Goal: Task Accomplishment & Management: Use online tool/utility

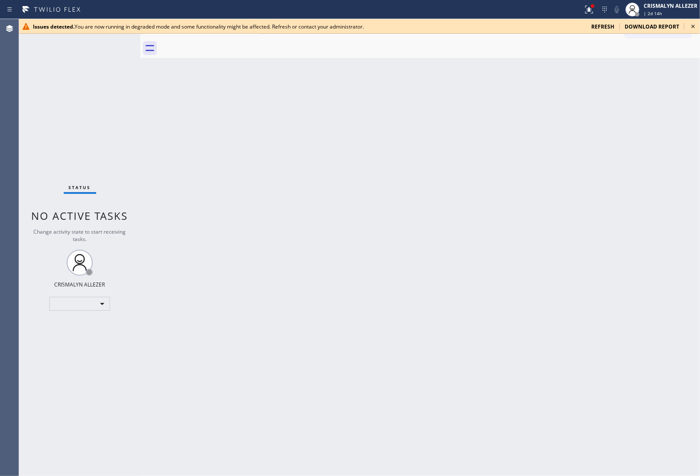
click at [653, 315] on div "Back to Dashboard Change Sender ID Customers Technicians Select a contact Outbo…" at bounding box center [420, 247] width 560 height 457
click at [609, 26] on span "refresh" at bounding box center [602, 26] width 23 height 7
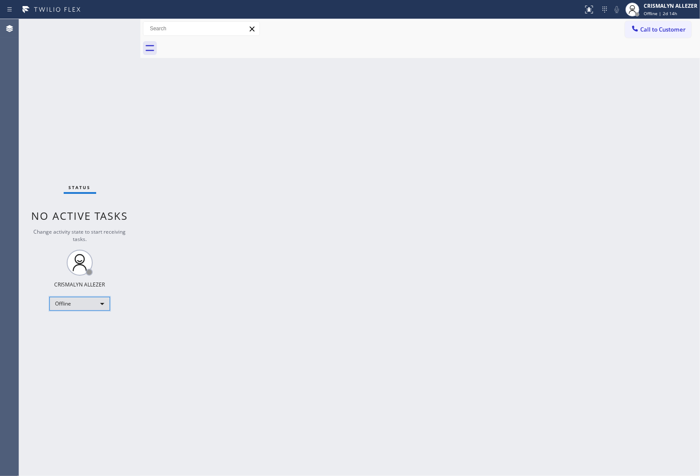
click at [105, 306] on div "Offline" at bounding box center [79, 304] width 61 height 14
click at [89, 339] on li "Unavailable" at bounding box center [79, 337] width 59 height 10
drag, startPoint x: 299, startPoint y: 131, endPoint x: 328, endPoint y: 116, distance: 32.7
click at [310, 125] on div "Back to Dashboard Change Sender ID Customers Technicians Select a contact Outbo…" at bounding box center [420, 247] width 560 height 457
drag, startPoint x: 666, startPoint y: 32, endPoint x: 418, endPoint y: 103, distance: 257.5
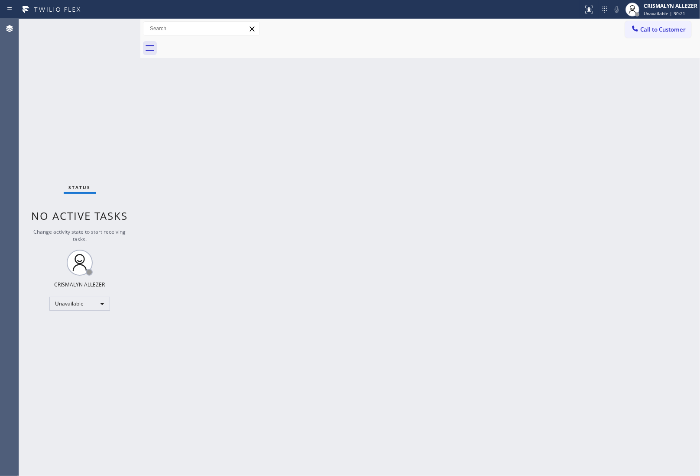
click at [664, 33] on span "Call to Customer" at bounding box center [662, 30] width 45 height 8
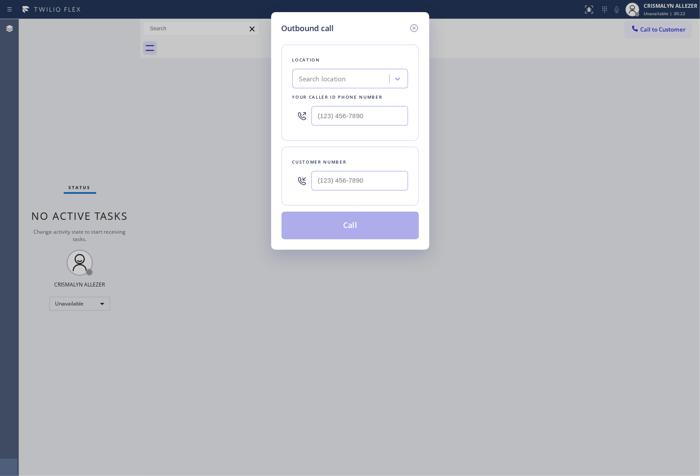
click at [334, 81] on div "Search location" at bounding box center [322, 79] width 47 height 10
paste input "Marvel Electricians"
type input "Marvel Electricians"
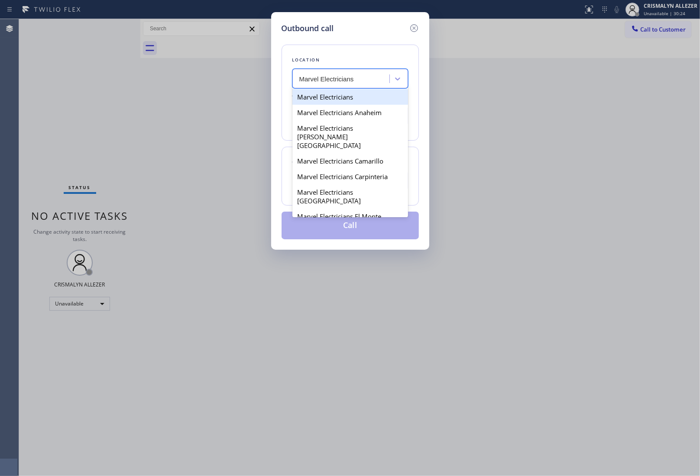
click at [325, 98] on div "Marvel Electricians" at bounding box center [350, 97] width 116 height 16
type input "(833) 758-0500"
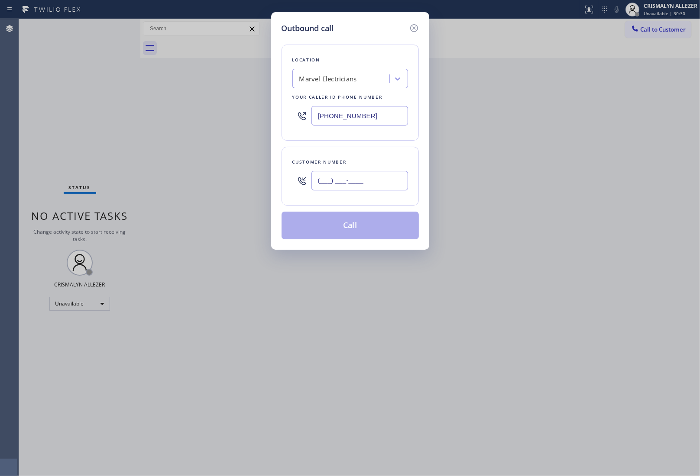
click at [364, 181] on input "(___) ___-____" at bounding box center [359, 180] width 97 height 19
paste input "949) 339-6186"
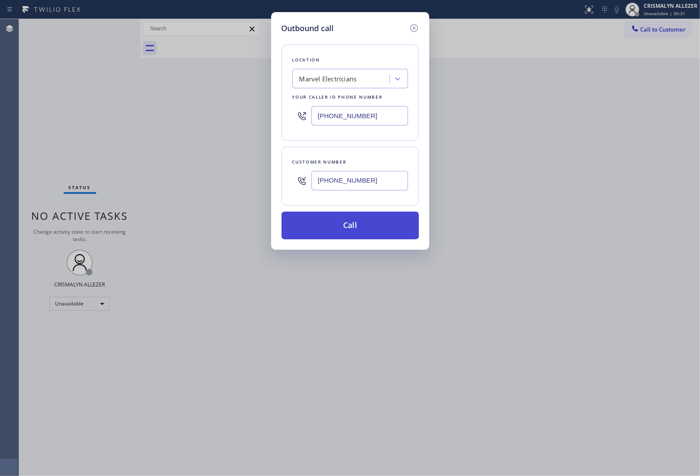
type input "(949) 339-6186"
click at [356, 233] on button "Call" at bounding box center [350, 226] width 137 height 28
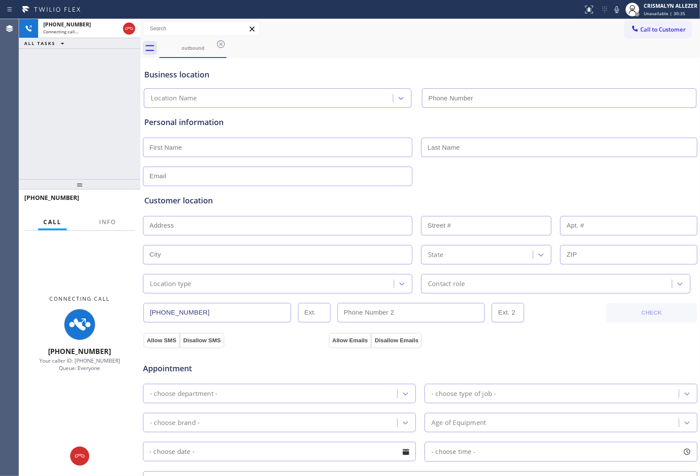
type input "(833) 758-0500"
click at [598, 182] on div at bounding box center [420, 175] width 556 height 21
click at [105, 218] on span "Info" at bounding box center [107, 222] width 17 height 8
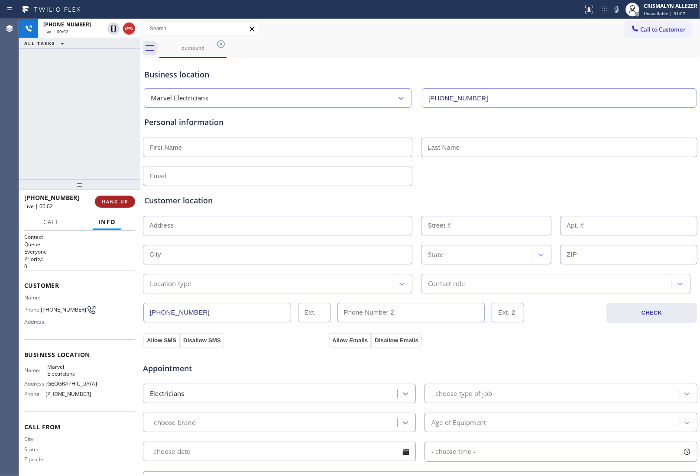
click at [101, 204] on button "HANG UP" at bounding box center [115, 202] width 40 height 12
click at [110, 205] on button "COMPLETE" at bounding box center [113, 202] width 44 height 12
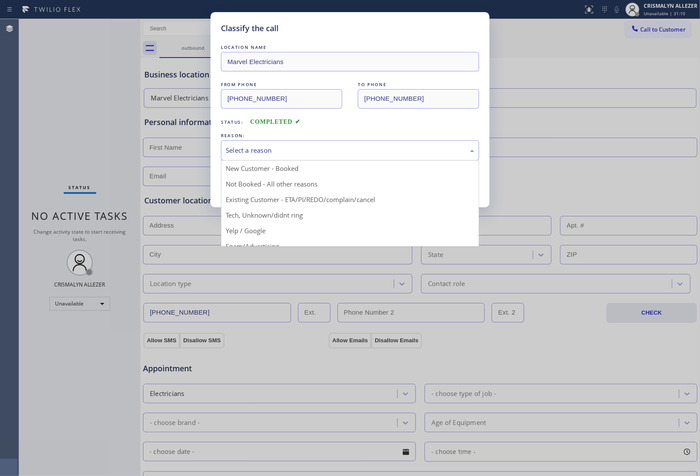
click at [325, 158] on div "Select a reason" at bounding box center [350, 150] width 258 height 20
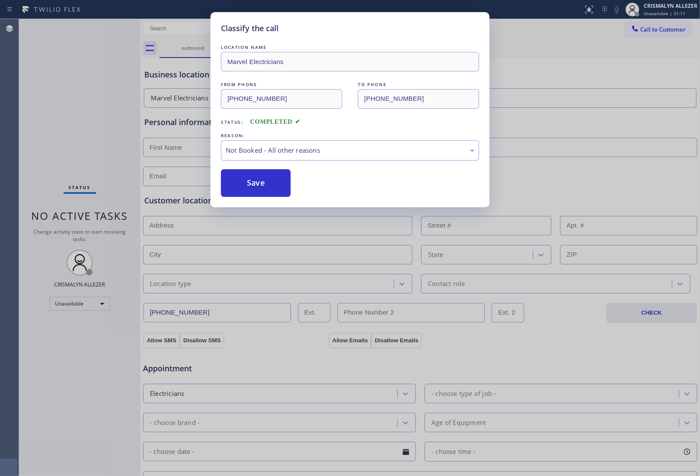
click at [248, 188] on button "Save" at bounding box center [256, 183] width 70 height 28
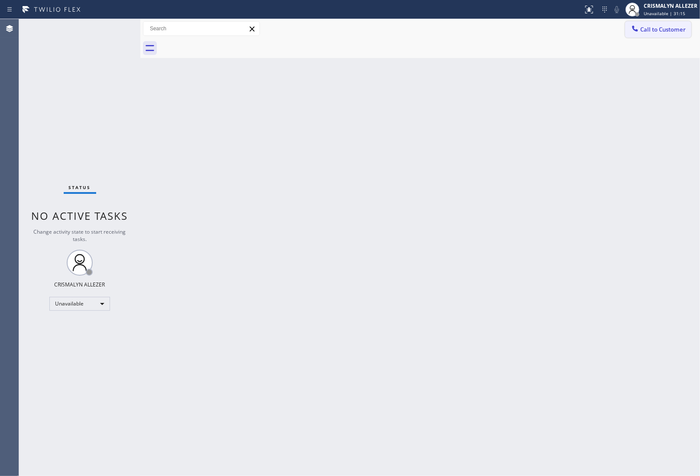
click at [657, 31] on span "Call to Customer" at bounding box center [662, 30] width 45 height 8
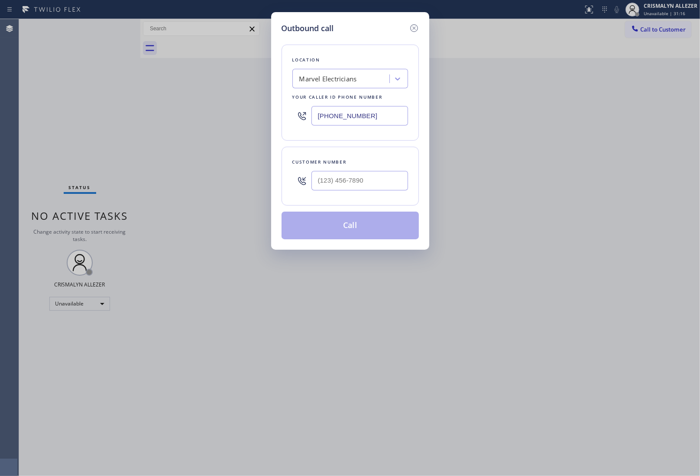
click at [358, 81] on div "Marvel Electricians" at bounding box center [342, 78] width 94 height 15
paste input "Roosevelt Electrical Services"
drag, startPoint x: 299, startPoint y: 78, endPoint x: 310, endPoint y: 130, distance: 52.7
click at [300, 83] on div "Roosevelt Electrical Services Roosevelt Electrical Services" at bounding box center [341, 79] width 87 height 10
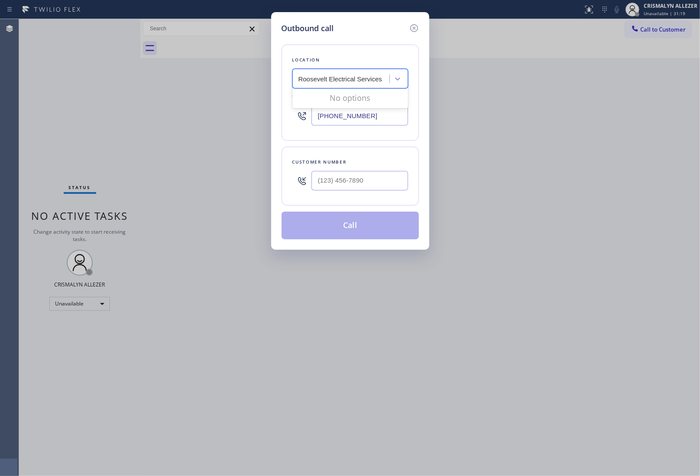
type input "Roosevelt Electrical Services"
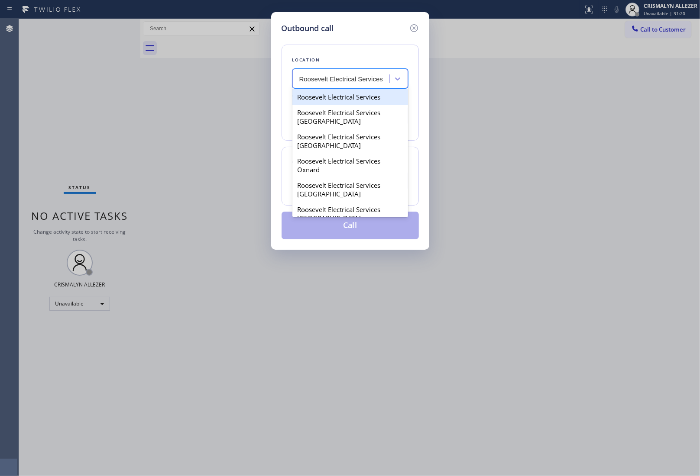
scroll to position [0, 0]
click at [343, 101] on div "Roosevelt Electrical Services" at bounding box center [350, 97] width 116 height 16
type input "(562) 354-4480"
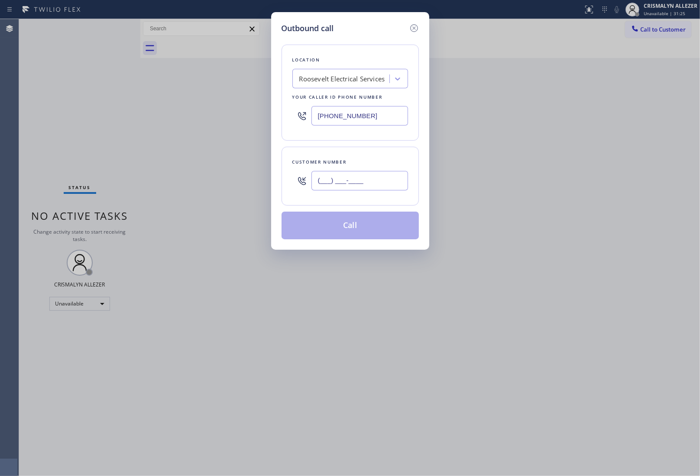
click at [369, 183] on input "(___) ___-____" at bounding box center [359, 180] width 97 height 19
paste input "353) 832-296"
type input "(353) 832-296_"
click at [416, 28] on icon at bounding box center [414, 28] width 10 height 10
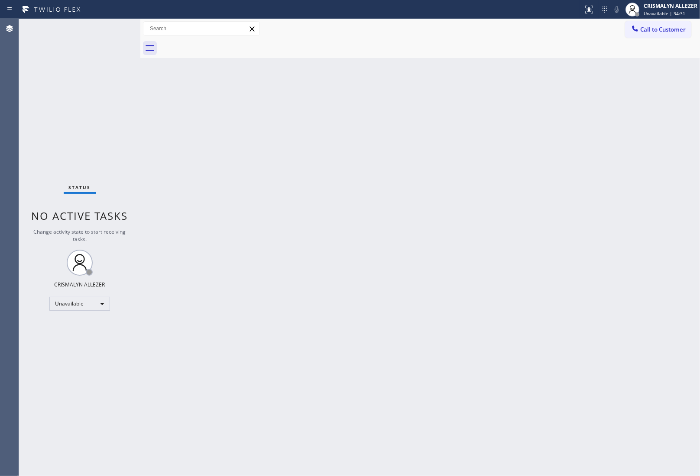
click at [668, 165] on div "Back to Dashboard Change Sender ID Customers Technicians Select a contact Outbo…" at bounding box center [420, 247] width 560 height 457
drag, startPoint x: 650, startPoint y: 31, endPoint x: 471, endPoint y: 68, distance: 182.6
click at [644, 31] on span "Call to Customer" at bounding box center [662, 30] width 45 height 8
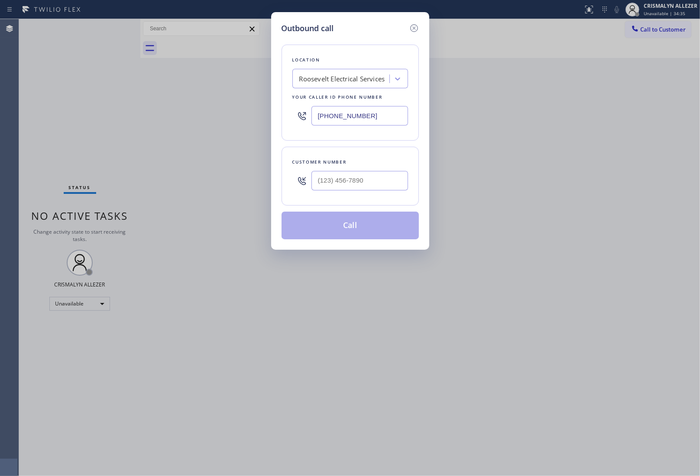
click at [364, 77] on div "Roosevelt Electrical Services" at bounding box center [342, 79] width 86 height 10
paste input "Viking Repair service"
type input "Viking Repair service"
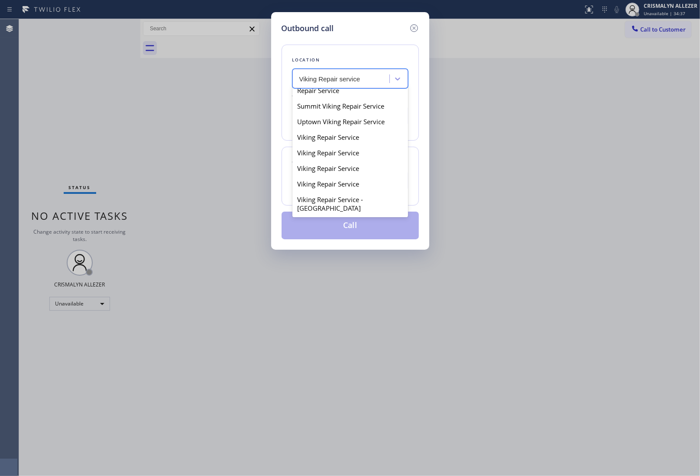
scroll to position [162, 0]
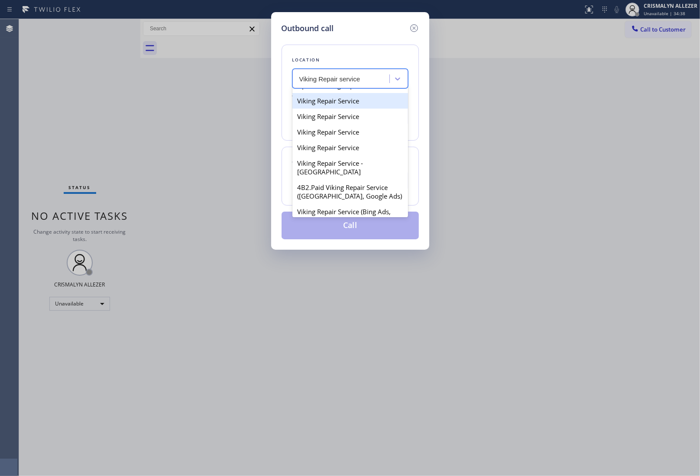
click at [310, 109] on div "Viking Repair Service" at bounding box center [350, 101] width 116 height 16
type input "(720) 740-5870"
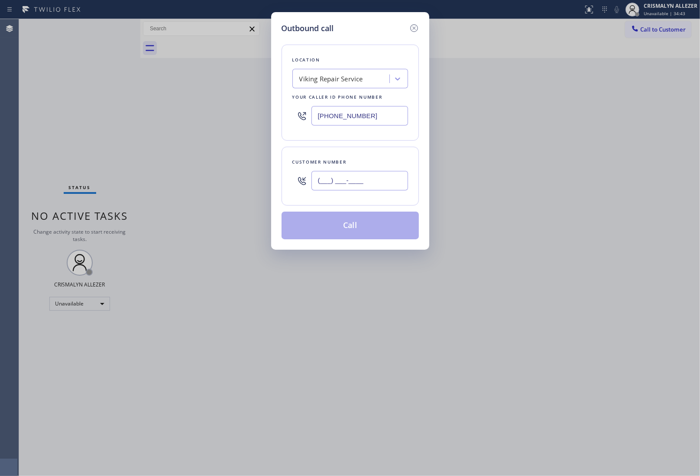
click at [363, 187] on input "(___) ___-____" at bounding box center [359, 180] width 97 height 19
paste input "781) 718-4503"
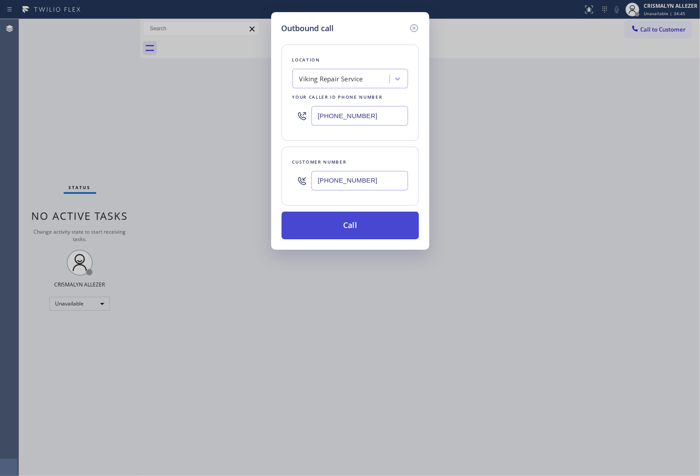
type input "(781) 718-4503"
click at [347, 234] on button "Call" at bounding box center [350, 226] width 137 height 28
click at [353, 236] on button "Call" at bounding box center [350, 226] width 137 height 28
click at [353, 234] on button "Call" at bounding box center [350, 226] width 137 height 28
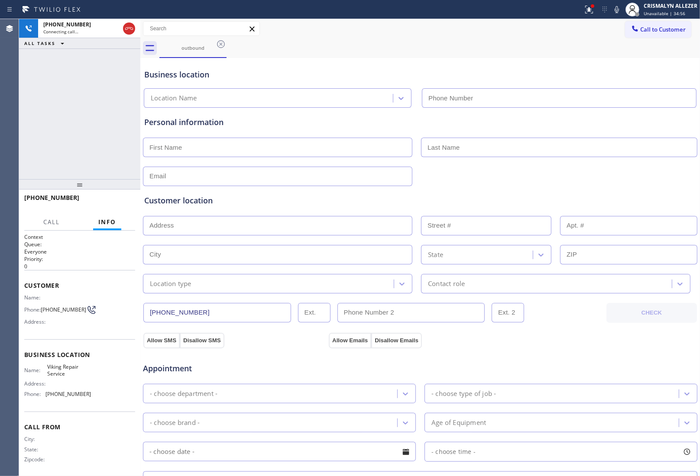
type input "(720) 740-5870"
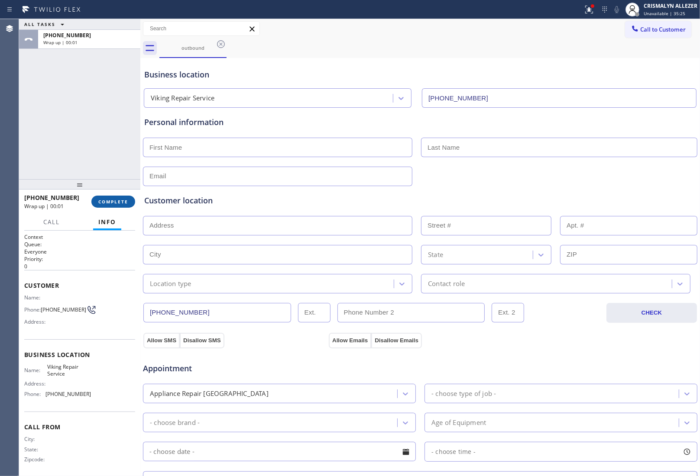
click at [107, 204] on span "COMPLETE" at bounding box center [113, 202] width 30 height 6
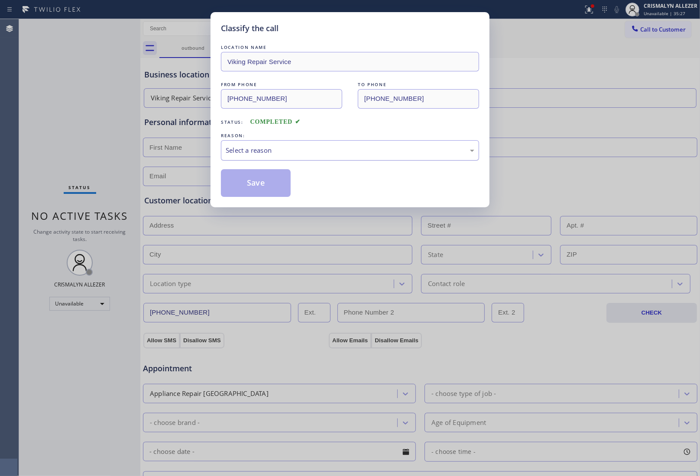
click at [306, 146] on div "Select a reason" at bounding box center [350, 151] width 249 height 10
click at [280, 186] on button "Save" at bounding box center [256, 183] width 70 height 28
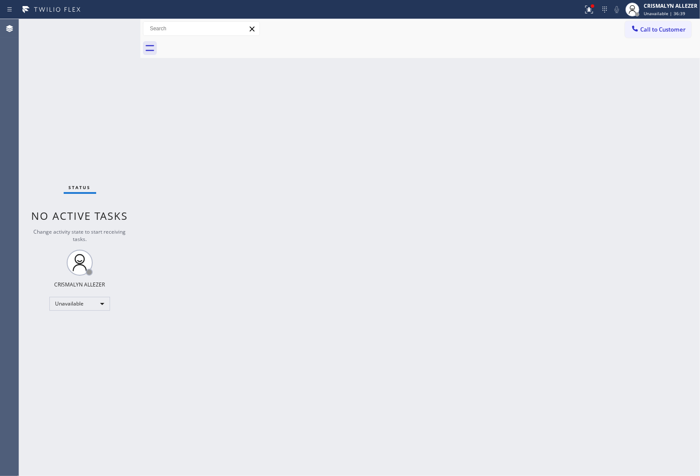
drag, startPoint x: 648, startPoint y: 30, endPoint x: 497, endPoint y: 70, distance: 156.2
click at [638, 31] on button "Call to Customer" at bounding box center [658, 29] width 66 height 16
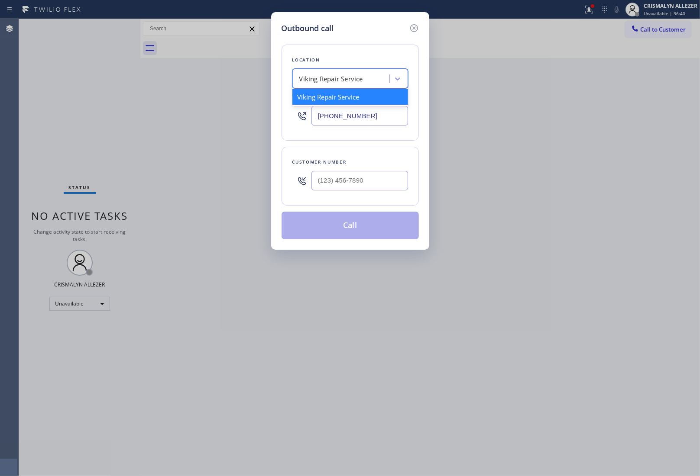
click at [314, 81] on div "Viking Repair Service" at bounding box center [331, 79] width 64 height 10
paste input "LG Repairs"
click at [301, 78] on input "LG Repairs" at bounding box center [317, 78] width 36 height 7
type input "LG Repairs"
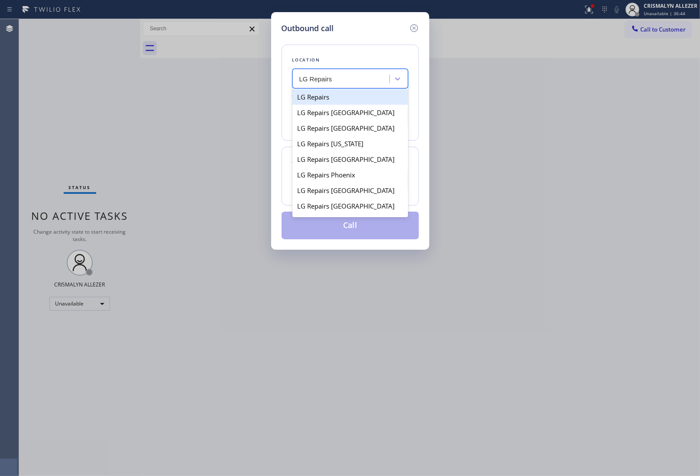
click at [330, 102] on div "LG Repairs" at bounding box center [350, 97] width 116 height 16
type input "(877) 748-5179"
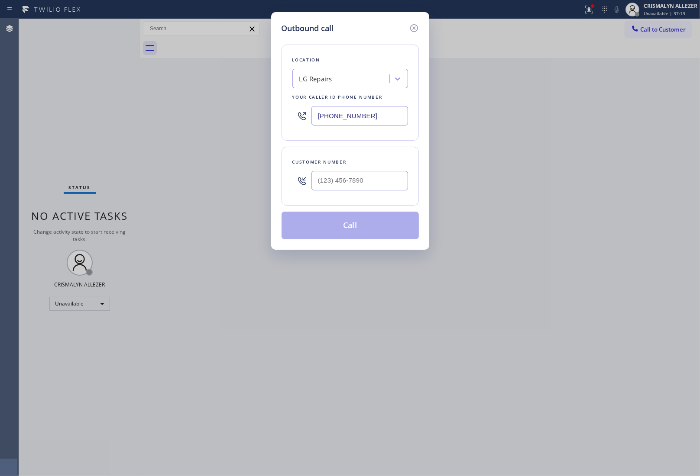
click at [636, 97] on div "Outbound call Location LG Repairs Your caller id phone number (877) 748-5179 Cu…" at bounding box center [350, 238] width 700 height 476
click at [367, 183] on input "(___) ___-____" at bounding box center [359, 180] width 97 height 19
paste input "508) 362-0538"
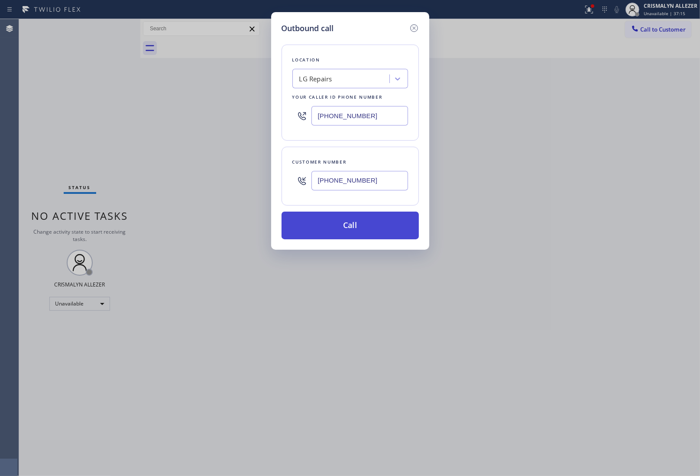
type input "(508) 362-0538"
click at [345, 228] on button "Call" at bounding box center [350, 226] width 137 height 28
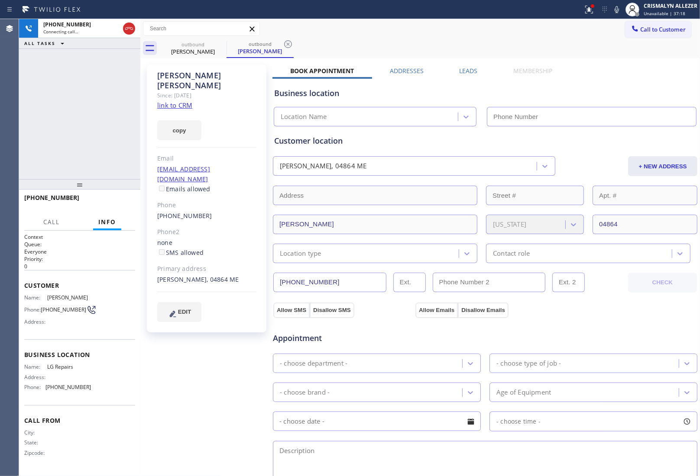
click at [175, 101] on link "link to CRM" at bounding box center [174, 105] width 35 height 9
type input "(877) 748-5179"
click at [120, 203] on span "HANG UP" at bounding box center [115, 202] width 26 height 6
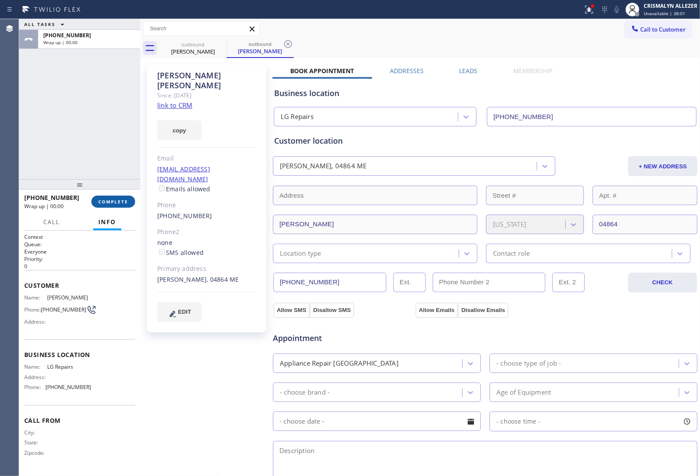
click at [120, 203] on span "COMPLETE" at bounding box center [113, 202] width 30 height 6
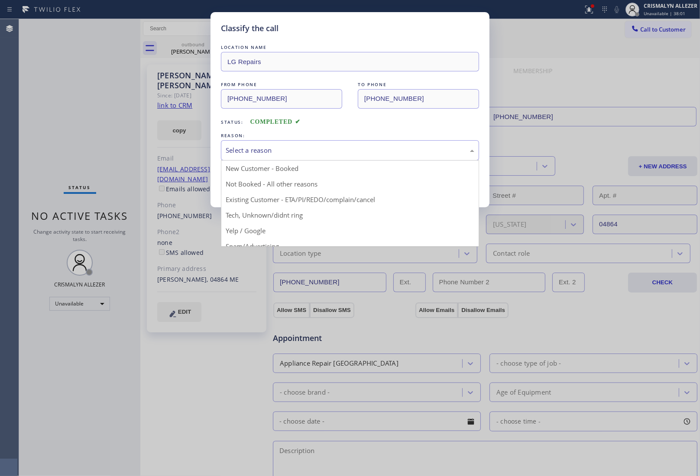
click at [328, 151] on div "Select a reason" at bounding box center [350, 151] width 249 height 10
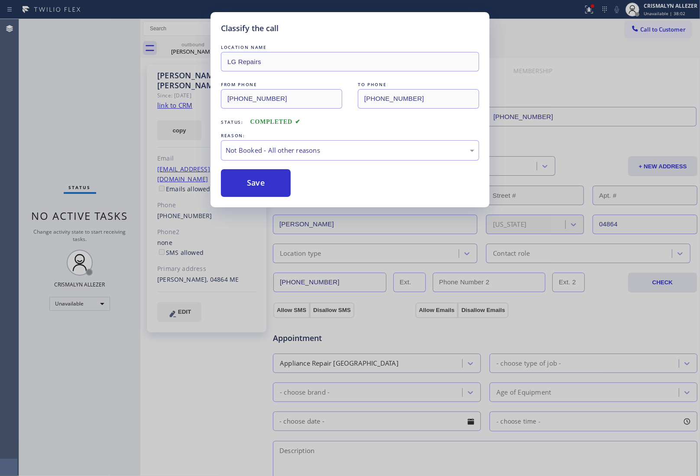
click at [258, 189] on button "Save" at bounding box center [256, 183] width 70 height 28
